Goal: Ask a question

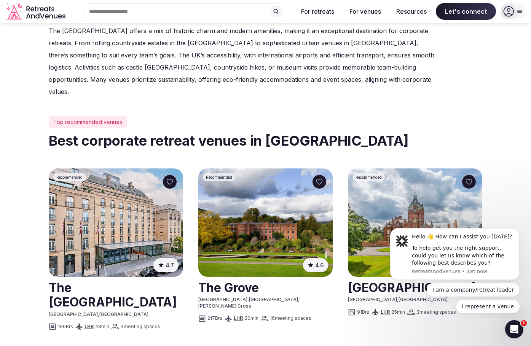
scroll to position [38, 0]
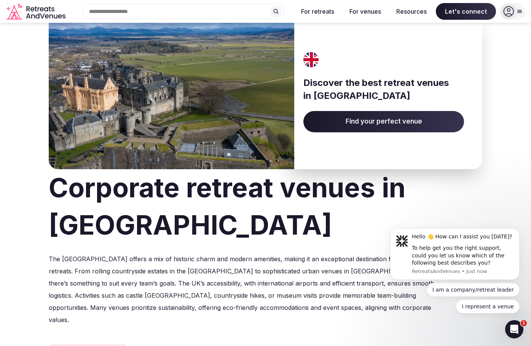
click at [362, 128] on span "Find your perfect venue" at bounding box center [383, 121] width 160 height 21
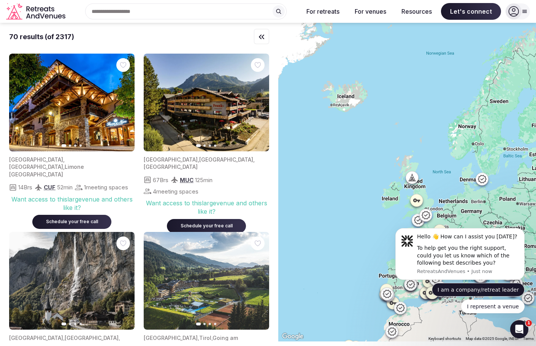
click at [504, 291] on button "I am a company/retreat leader" at bounding box center [478, 290] width 93 height 14
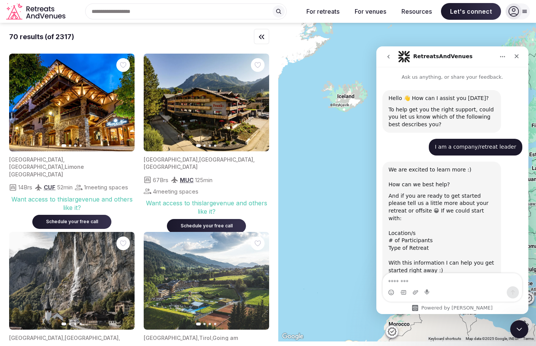
scroll to position [36, 0]
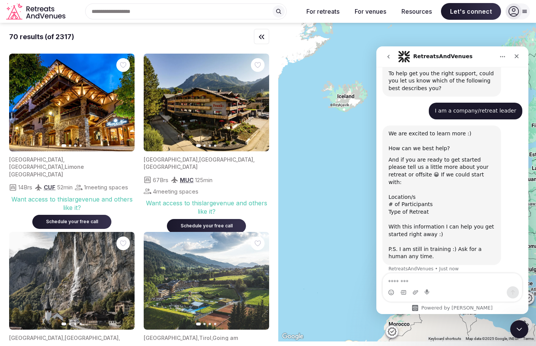
click at [440, 279] on textarea "Message…" at bounding box center [452, 279] width 139 height 13
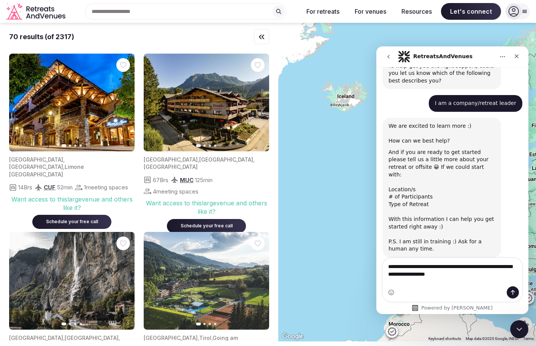
type textarea "**********"
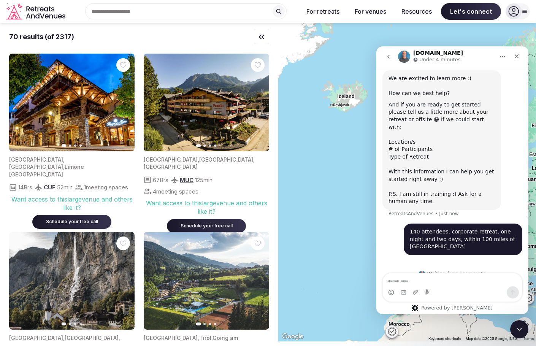
scroll to position [88, 0]
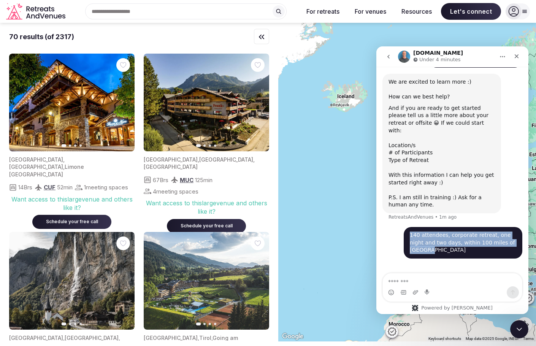
drag, startPoint x: 508, startPoint y: 235, endPoint x: 401, endPoint y: 224, distance: 107.5
click at [404, 227] on div "140 attendees, corporate retreat, one night and two days, within 100 miles of […" at bounding box center [463, 243] width 119 height 32
copy div "140 attendees, corporate retreat, one night and two days, within 100 miles of […"
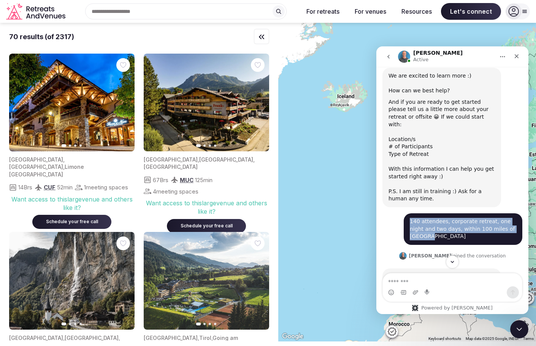
scroll to position [135, 0]
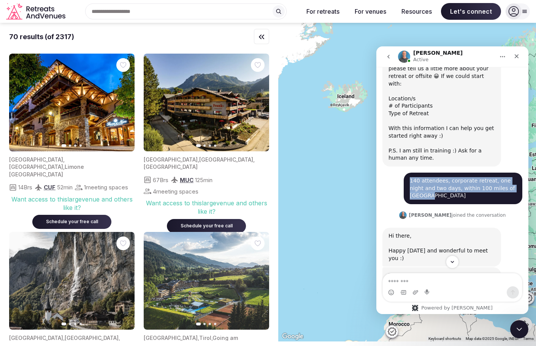
click at [435, 180] on div "140 attendees, corporate retreat, one night and two days, within 100 miles of […" at bounding box center [463, 188] width 106 height 22
click at [435, 179] on div "140 attendees, corporate retreat, one night and two days, within 100 miles of […" at bounding box center [463, 188] width 106 height 22
copy div "140 attendees, corporate retreat, one night and two days, within 100 miles of […"
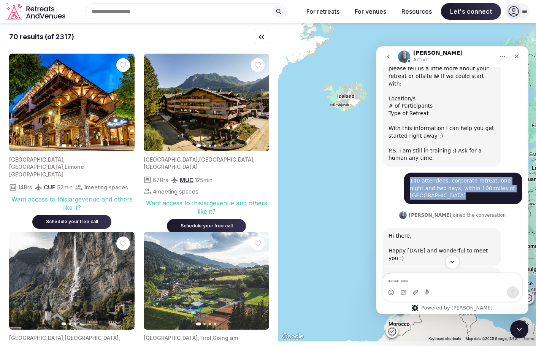
click at [453, 263] on icon "Scroll to bottom" at bounding box center [452, 262] width 7 height 7
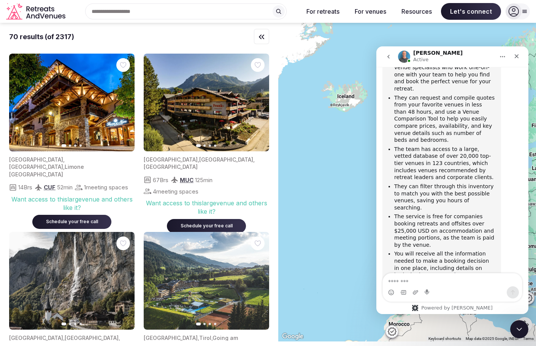
scroll to position [439, 0]
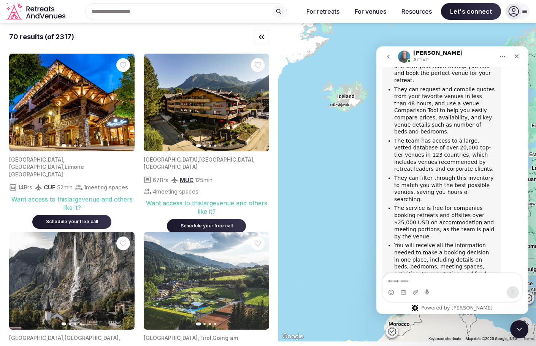
click at [450, 287] on div "Intercom messenger" at bounding box center [452, 292] width 139 height 12
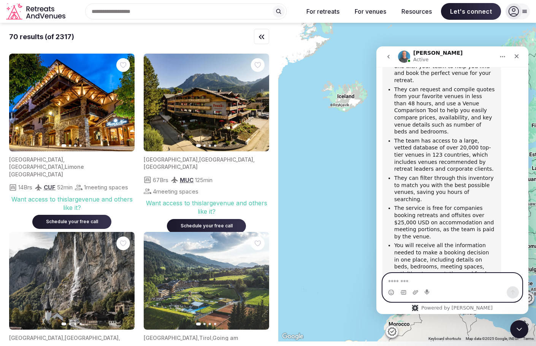
click at [448, 280] on textarea "Message…" at bounding box center [452, 279] width 139 height 13
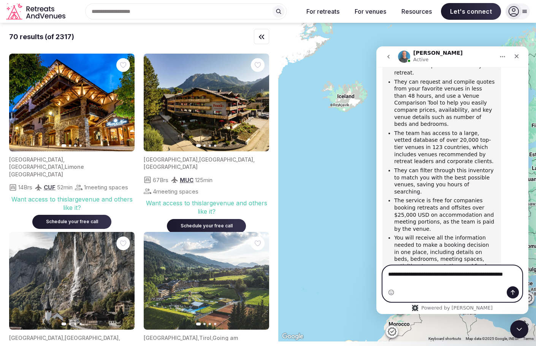
type textarea "**********"
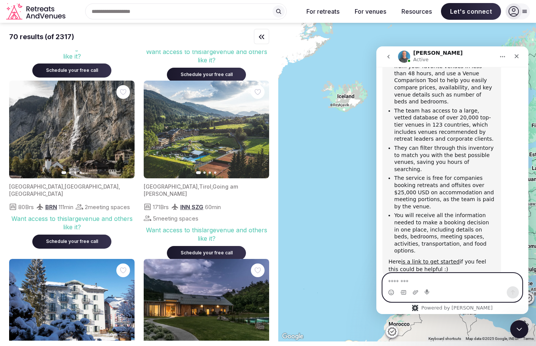
scroll to position [152, 0]
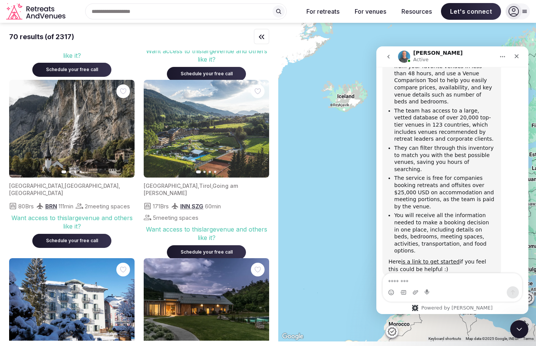
click at [259, 127] on icon "button" at bounding box center [258, 128] width 3 height 5
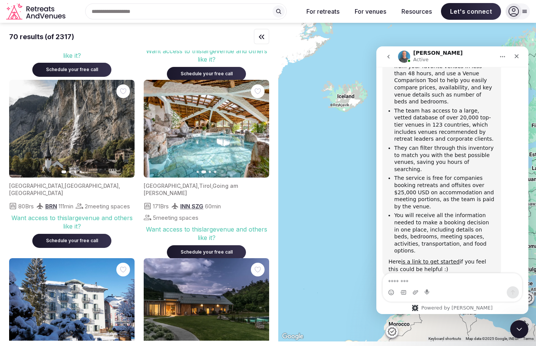
click at [257, 131] on icon "button" at bounding box center [259, 129] width 6 height 6
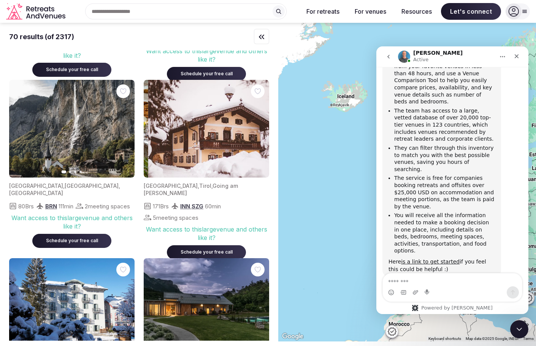
click at [257, 131] on icon "button" at bounding box center [259, 129] width 6 height 6
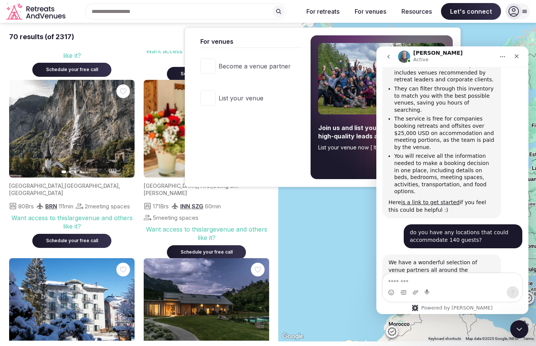
scroll to position [546, 0]
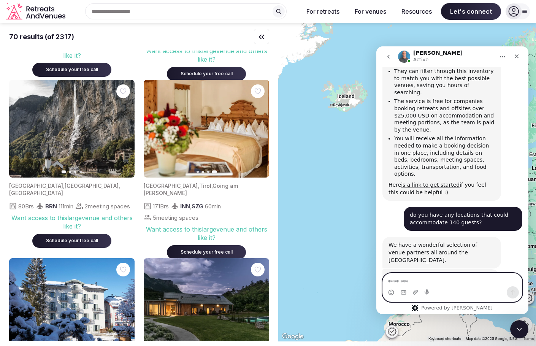
click at [448, 282] on textarea "Message…" at bounding box center [452, 279] width 139 height 13
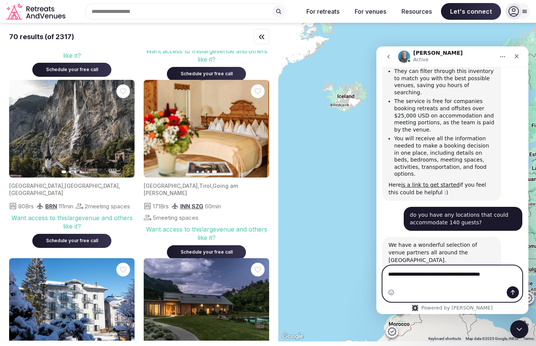
type textarea "**********"
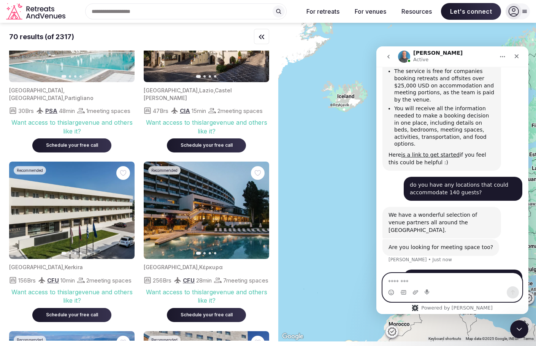
scroll to position [989, 0]
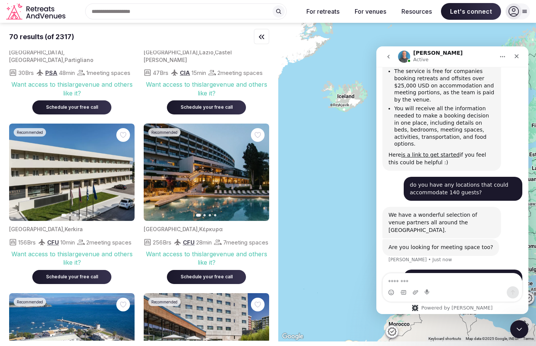
click at [259, 175] on icon "button" at bounding box center [259, 172] width 6 height 6
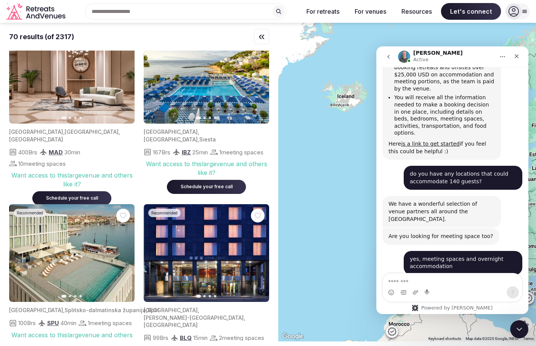
scroll to position [586, 0]
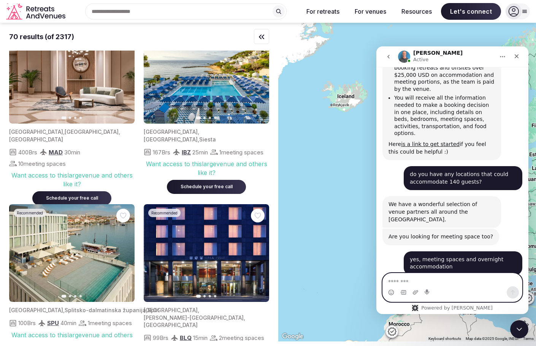
click at [429, 281] on textarea "Message…" at bounding box center [452, 279] width 139 height 13
type textarea "******"
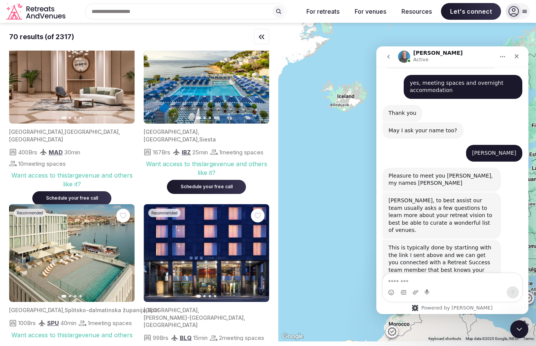
scroll to position [734, 0]
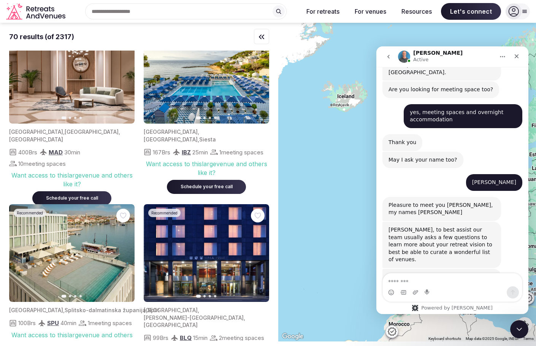
click at [367, 223] on div at bounding box center [407, 182] width 258 height 319
